Goal: Information Seeking & Learning: Learn about a topic

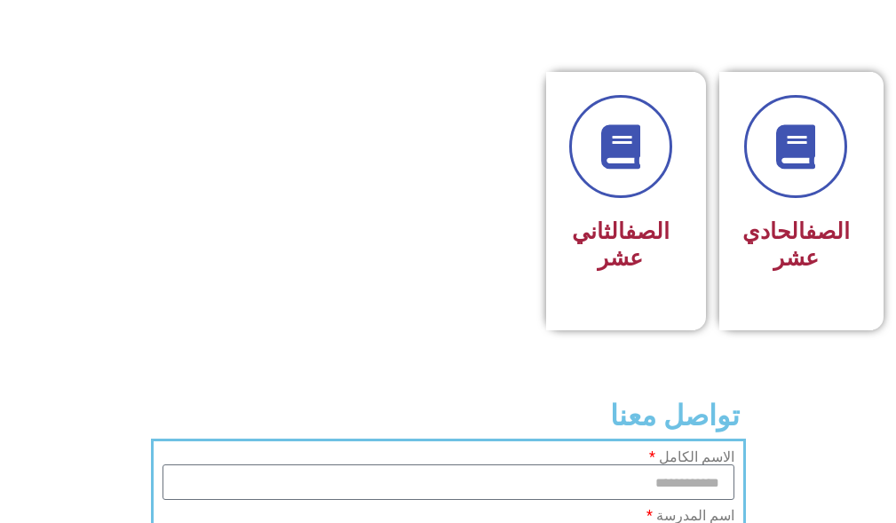
scroll to position [1243, 0]
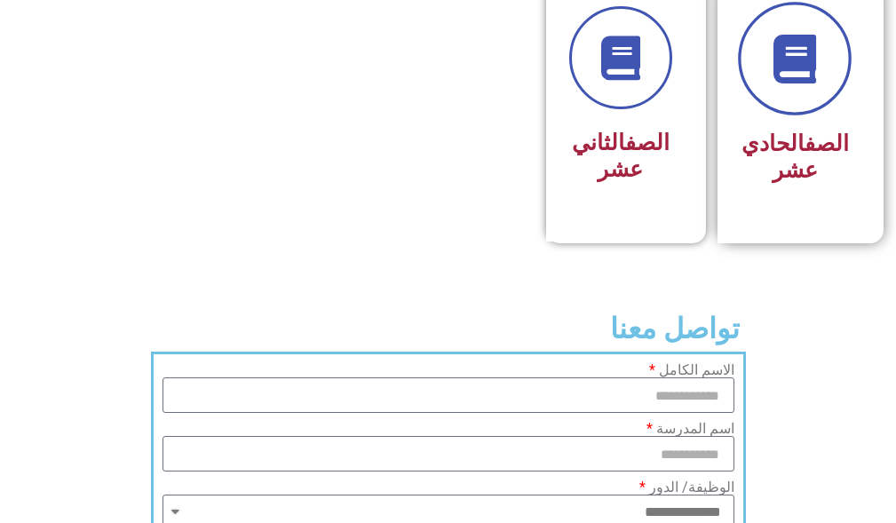
click at [777, 83] on icon at bounding box center [794, 59] width 49 height 49
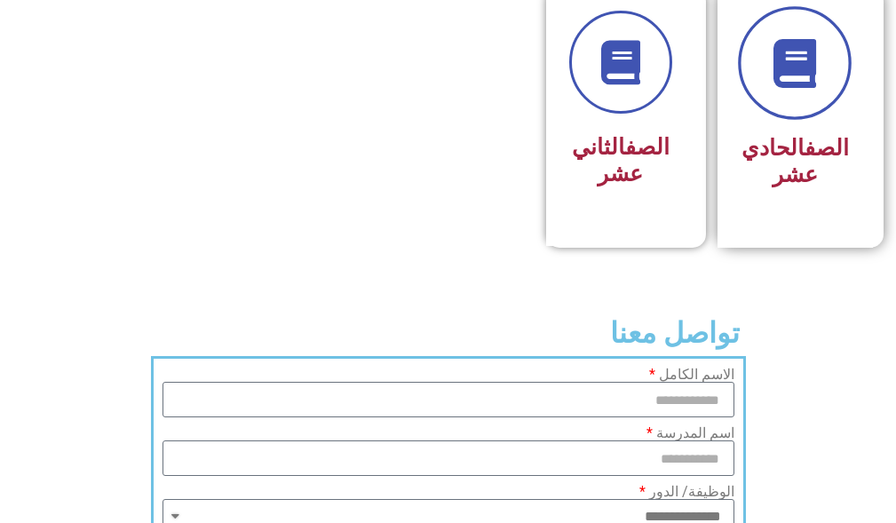
click at [808, 88] on icon at bounding box center [794, 63] width 49 height 49
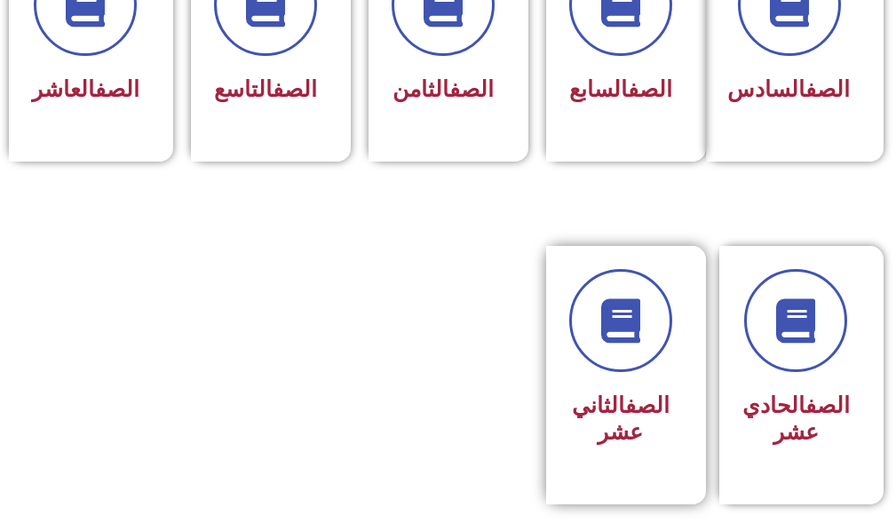
scroll to position [879, 0]
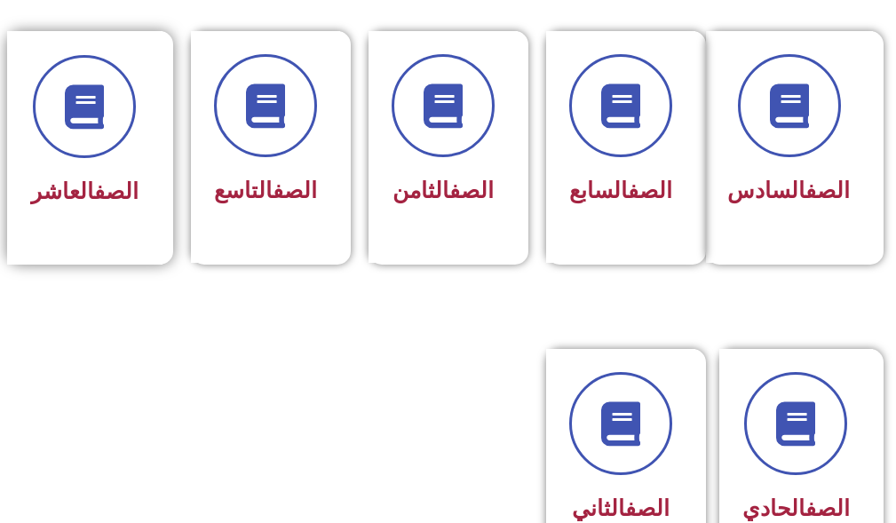
click at [138, 230] on div "الصف العاشر" at bounding box center [84, 147] width 155 height 233
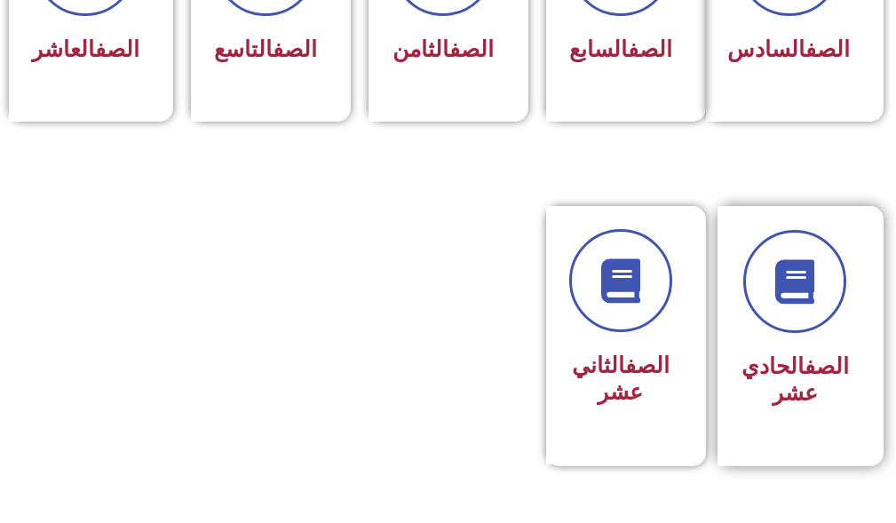
scroll to position [1052, 0]
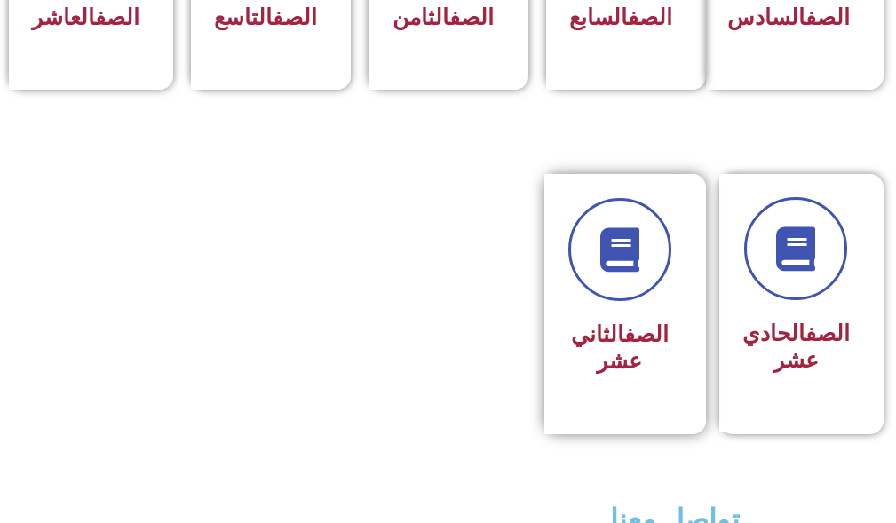
click at [601, 344] on div "الصف الثاني عشر" at bounding box center [619, 348] width 103 height 69
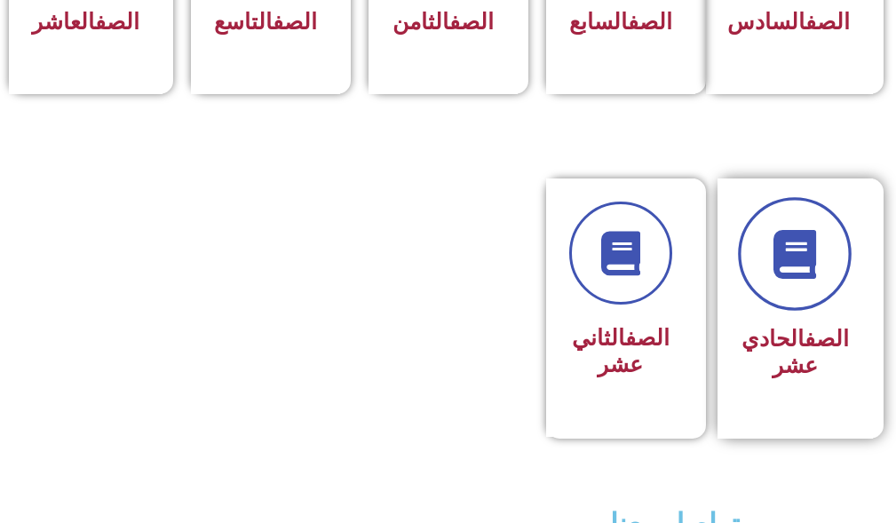
click at [801, 279] on icon at bounding box center [794, 254] width 49 height 49
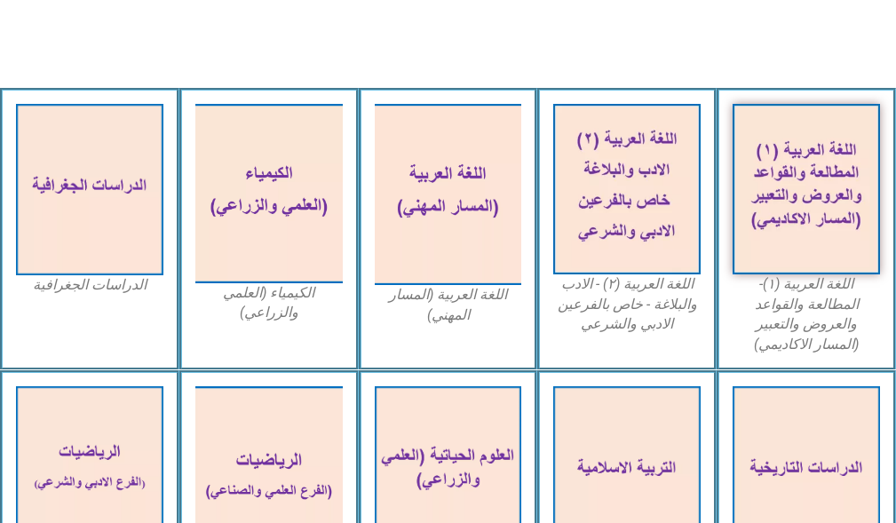
scroll to position [621, 0]
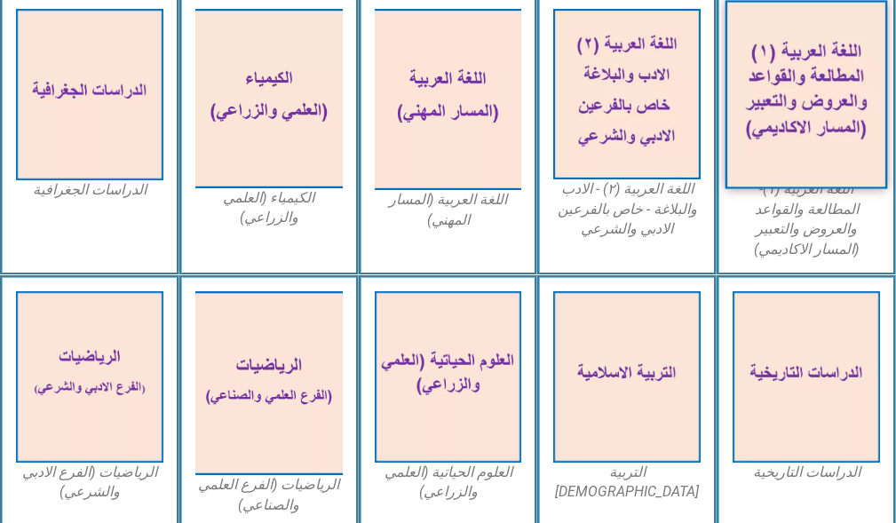
click at [797, 77] on img at bounding box center [806, 94] width 162 height 188
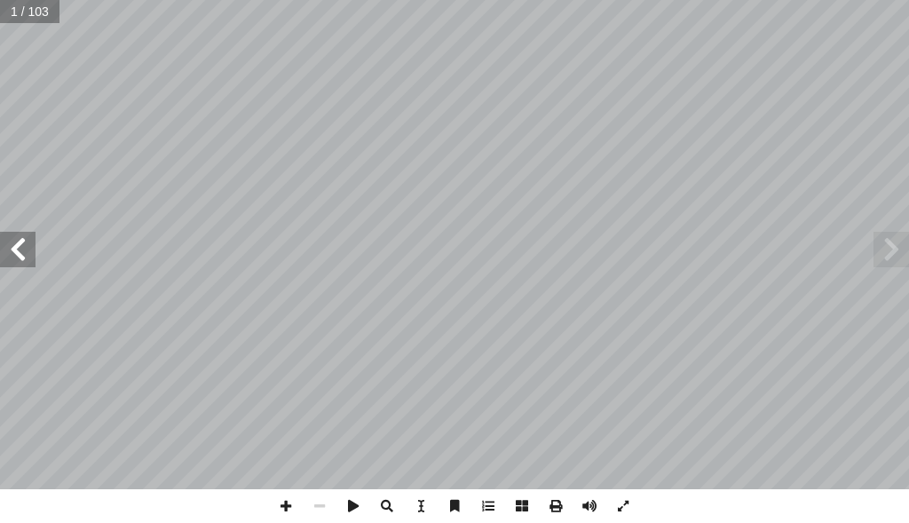
click at [28, 244] on span at bounding box center [18, 250] width 36 height 36
click at [26, 244] on span at bounding box center [18, 250] width 36 height 36
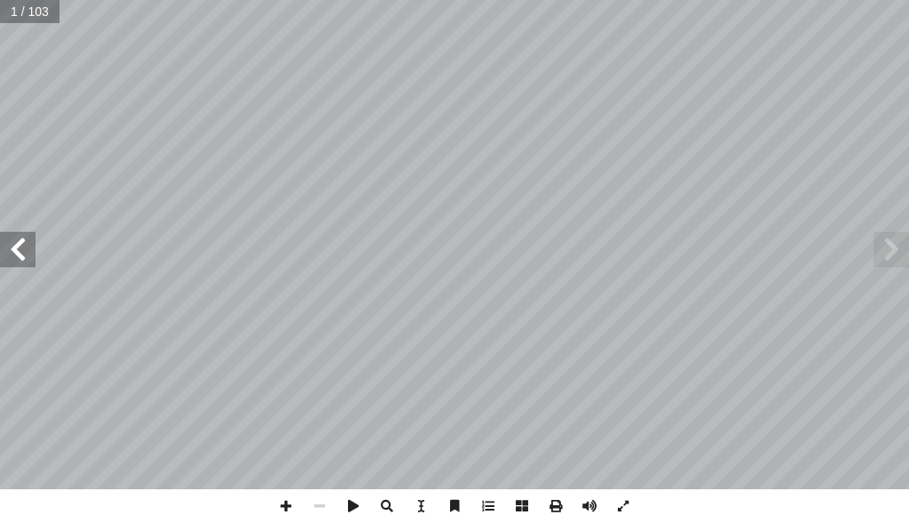
click at [26, 244] on span at bounding box center [18, 250] width 36 height 36
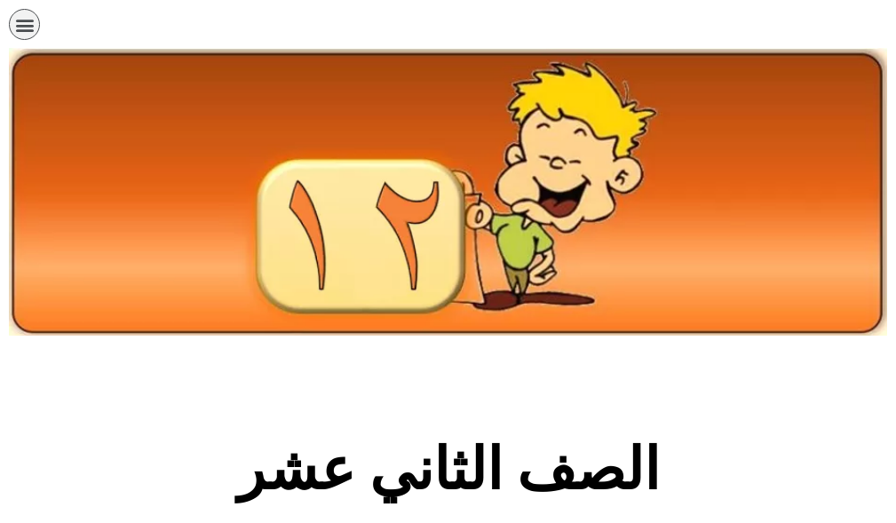
click at [20, 22] on icon "כפתור פתיחת תפריט" at bounding box center [25, 25] width 20 height 20
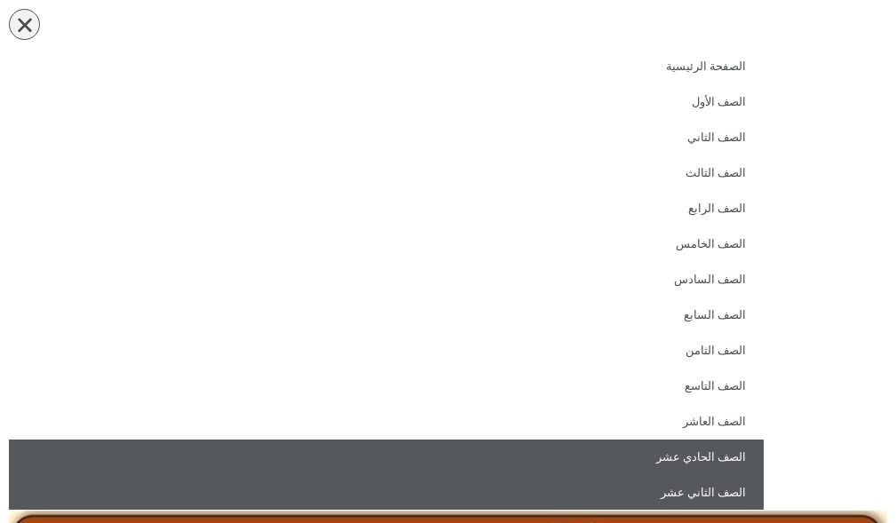
click at [720, 456] on link "الصف الحادي عشر" at bounding box center [386, 457] width 754 height 36
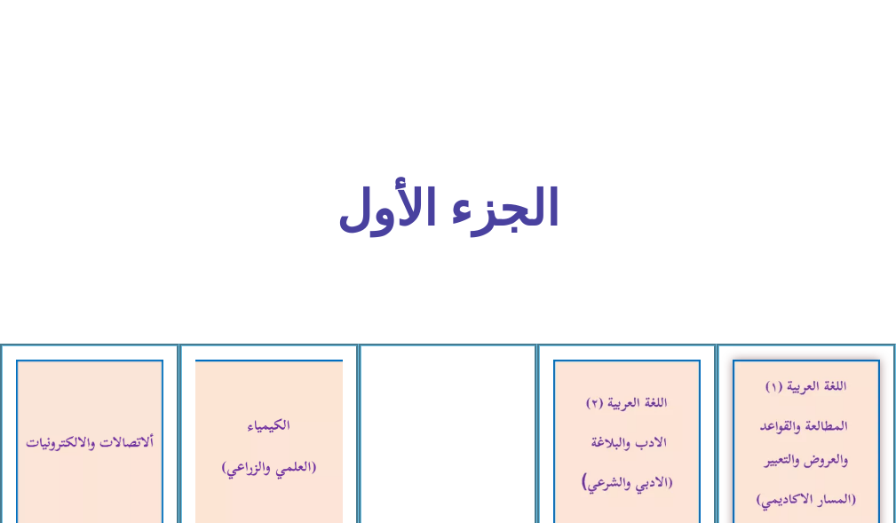
scroll to position [621, 0]
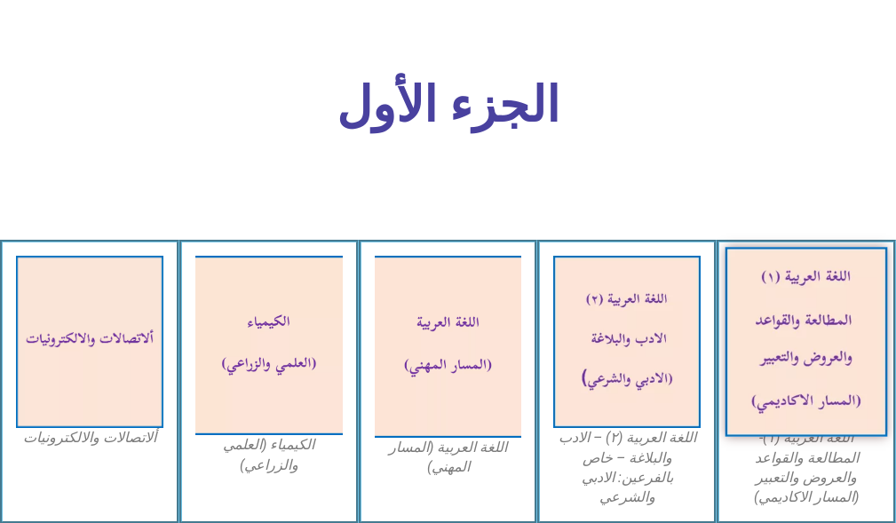
click at [793, 295] on img at bounding box center [806, 342] width 162 height 190
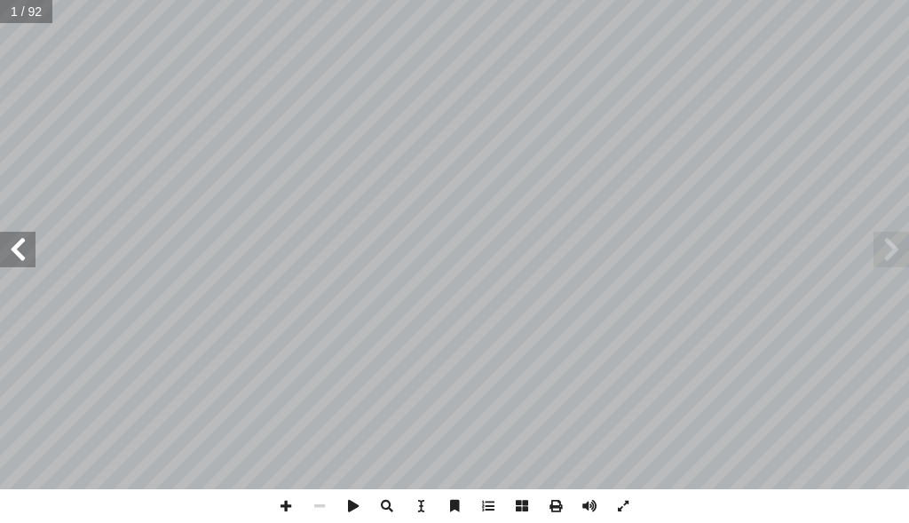
click at [20, 245] on span at bounding box center [18, 250] width 36 height 36
click at [20, 246] on span at bounding box center [18, 250] width 36 height 36
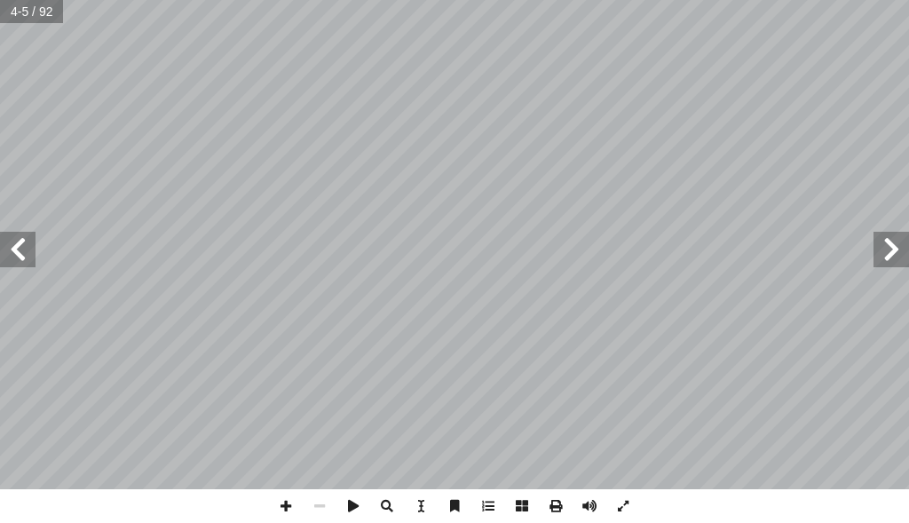
click at [20, 246] on span at bounding box center [18, 250] width 36 height 36
click at [21, 246] on span at bounding box center [18, 250] width 36 height 36
click at [22, 246] on span at bounding box center [18, 250] width 36 height 36
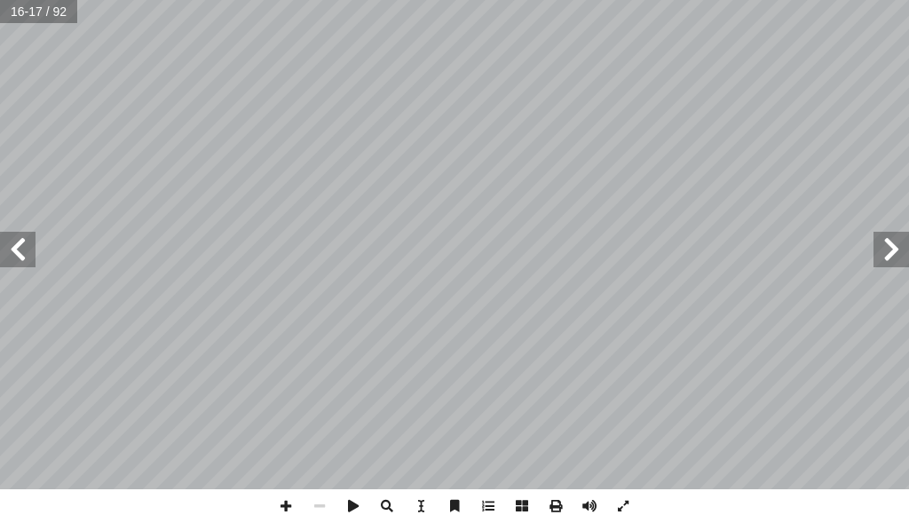
click at [20, 254] on span at bounding box center [18, 250] width 36 height 36
click at [892, 258] on span at bounding box center [891, 250] width 36 height 36
click at [289, 501] on span at bounding box center [286, 506] width 34 height 34
click at [288, 501] on span at bounding box center [286, 506] width 34 height 34
click at [320, 502] on span at bounding box center [320, 506] width 34 height 34
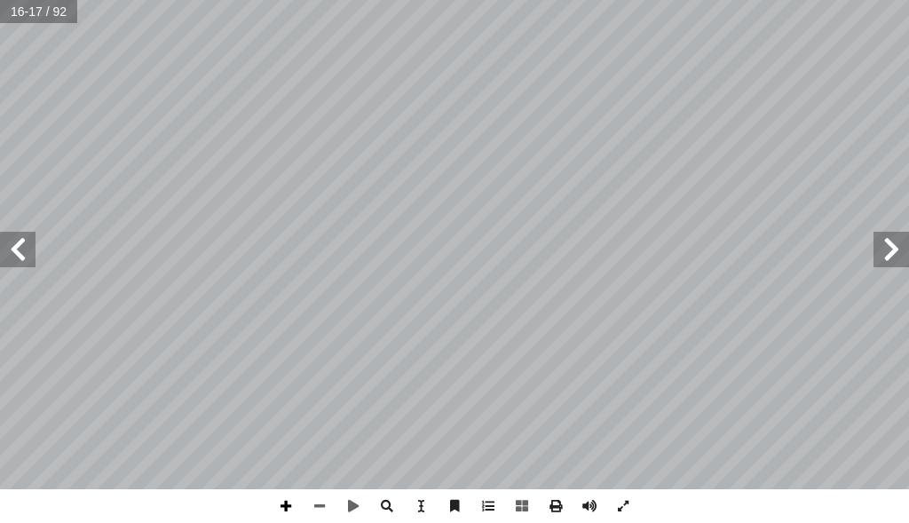
click at [286, 506] on span at bounding box center [286, 506] width 34 height 34
drag, startPoint x: 325, startPoint y: 506, endPoint x: 315, endPoint y: 506, distance: 9.8
click at [321, 506] on span at bounding box center [320, 506] width 34 height 34
click at [13, 264] on span at bounding box center [18, 250] width 36 height 36
click at [15, 256] on span at bounding box center [18, 250] width 36 height 36
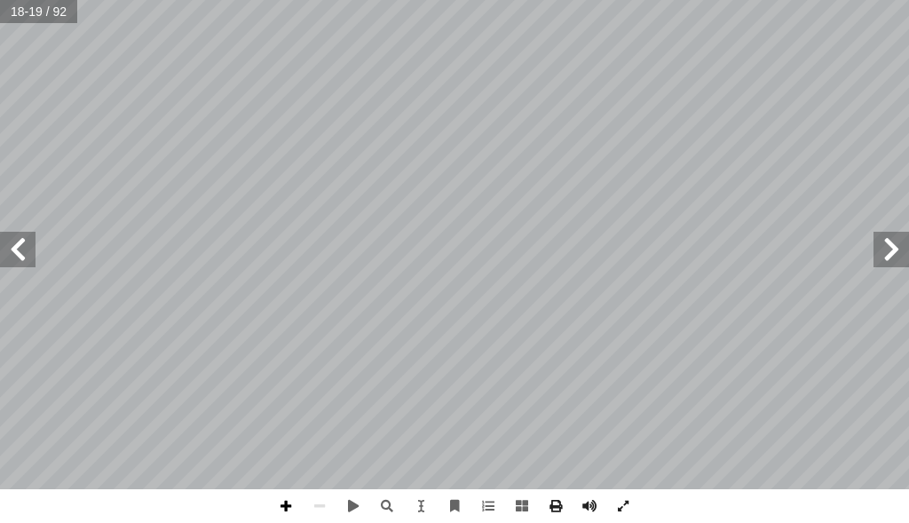
click at [285, 504] on span at bounding box center [286, 506] width 34 height 34
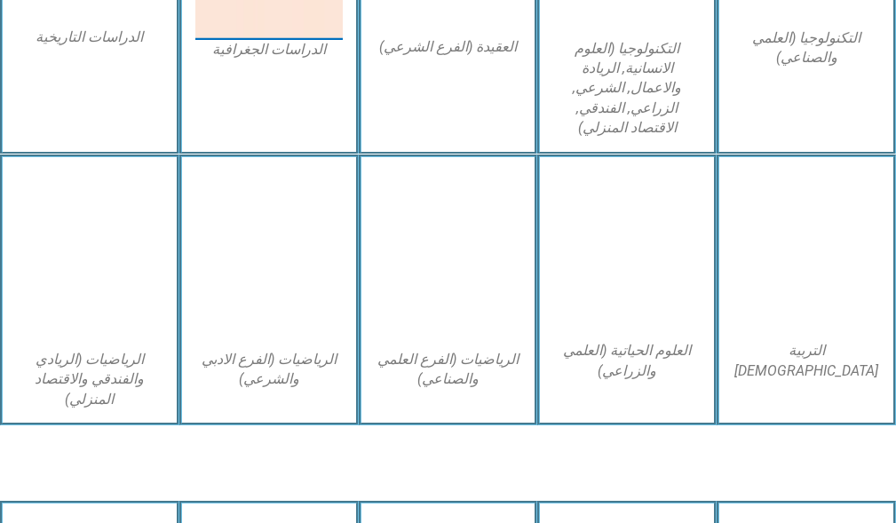
scroll to position [1331, 0]
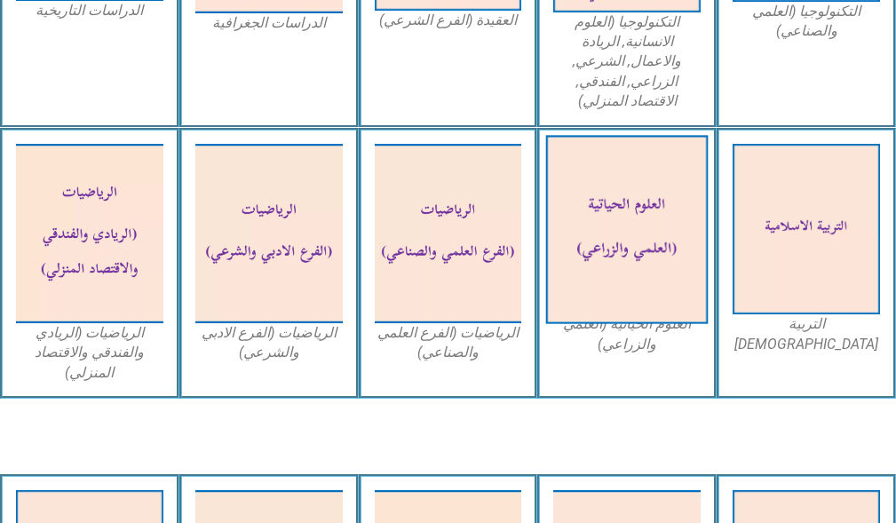
click at [668, 209] on img at bounding box center [627, 229] width 162 height 188
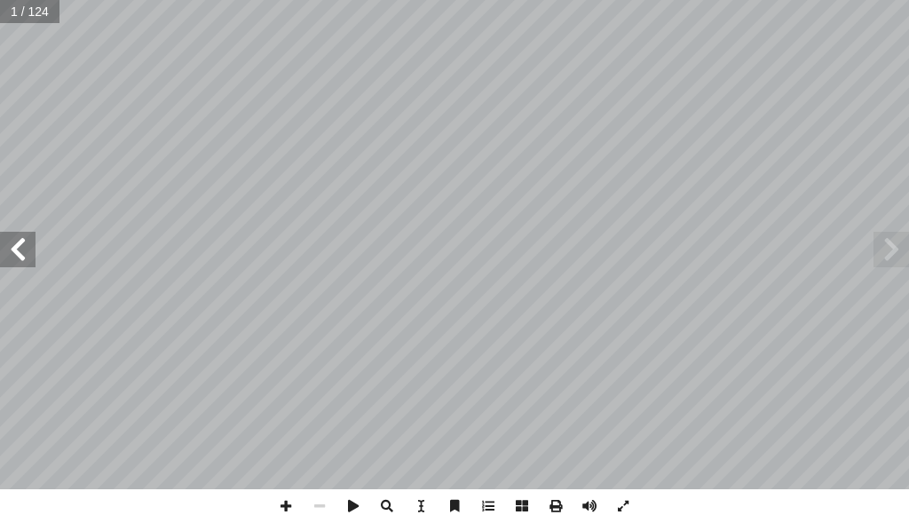
click at [14, 248] on span at bounding box center [18, 250] width 36 height 36
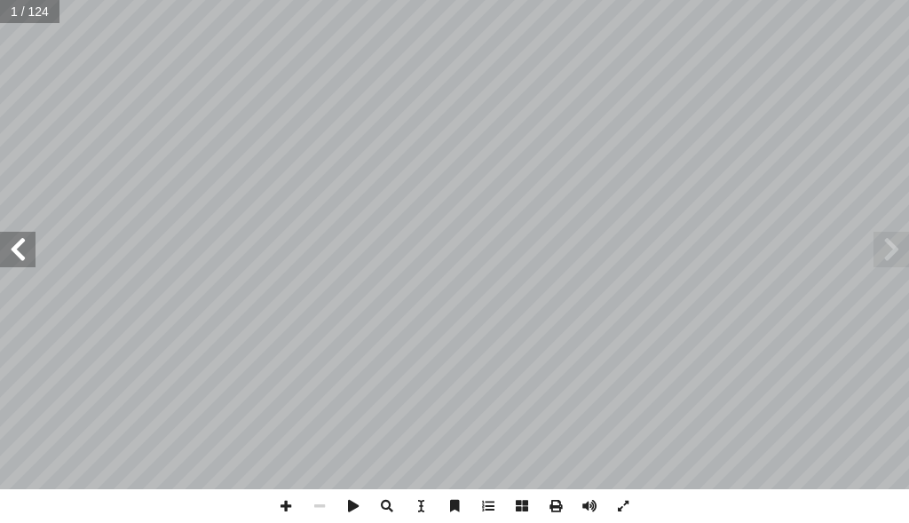
click at [16, 247] on span at bounding box center [18, 250] width 36 height 36
click at [17, 244] on span at bounding box center [18, 250] width 36 height 36
click at [18, 243] on span at bounding box center [18, 250] width 36 height 36
click at [18, 242] on span at bounding box center [18, 250] width 36 height 36
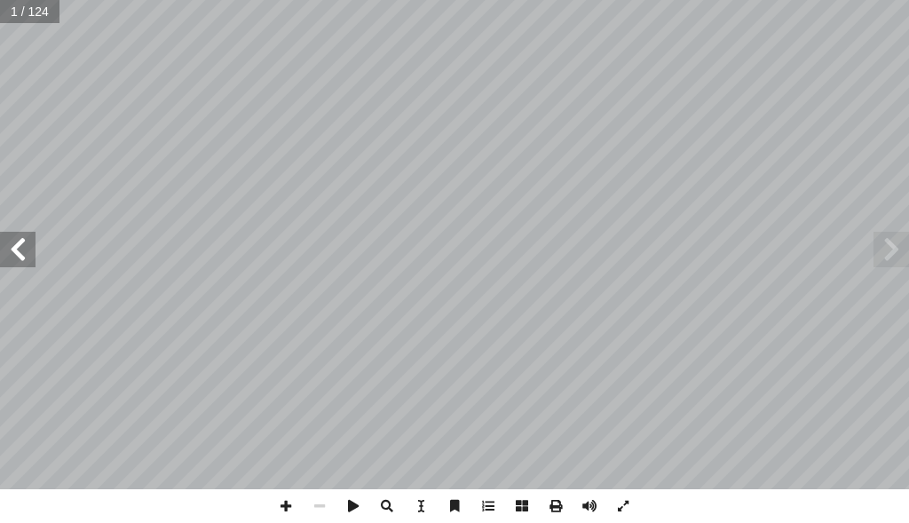
click at [18, 242] on span at bounding box center [18, 250] width 36 height 36
click at [19, 242] on span at bounding box center [18, 250] width 36 height 36
click at [20, 242] on span at bounding box center [18, 250] width 36 height 36
click at [25, 241] on span at bounding box center [18, 250] width 36 height 36
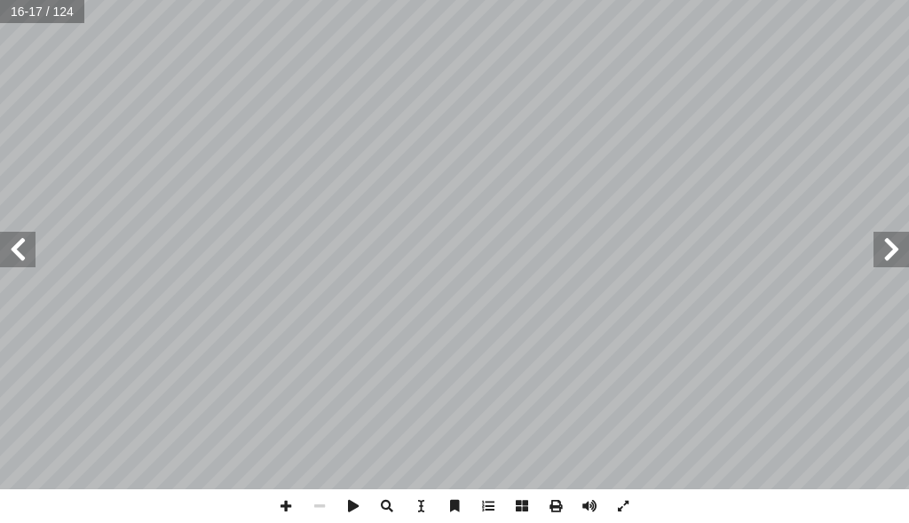
click at [43, 233] on div "12 ات التــي ّ بســط الســكري أ ا لدهايد أ ا غليســر ُّ عــد ُ ي ّ ـي ئـ ْ ــة …" at bounding box center [454, 244] width 909 height 489
drag, startPoint x: 35, startPoint y: 238, endPoint x: 0, endPoint y: 261, distance: 41.6
click at [0, 264] on div "14 خطوات العمل: -1 ختبار الخمسة. � نابيب ال أ ا ْ م ّ رق -2 في % 2 و الغلوكوز ت…" at bounding box center [454, 244] width 909 height 489
click at [12, 249] on span at bounding box center [18, 250] width 36 height 36
click at [90, 262] on div "16 سئلة التي تليه: أ جابة عن ال� إ ا ه لل ْ ) تركيب جزء من الغلايكوجين. استخدم …" at bounding box center [454, 244] width 909 height 489
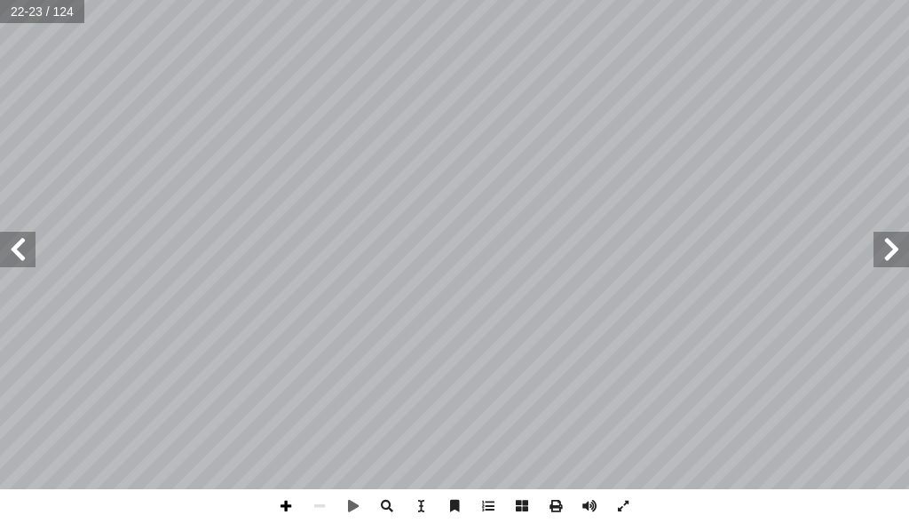
click at [294, 497] on span at bounding box center [286, 506] width 34 height 34
click at [279, 499] on span at bounding box center [286, 506] width 34 height 34
click at [289, 505] on span at bounding box center [286, 506] width 34 height 34
